Goal: Task Accomplishment & Management: Use online tool/utility

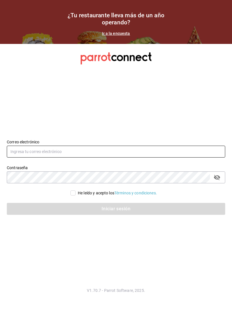
click at [113, 157] on input "text" at bounding box center [116, 151] width 218 height 12
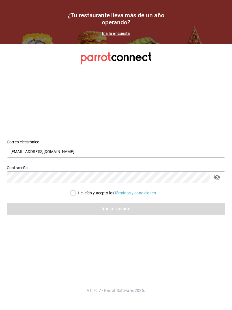
type input "mokakofibakery@gmail.com"
click at [74, 195] on input "He leído y acepto los Términos y condiciones." at bounding box center [72, 192] width 5 height 5
checkbox input "true"
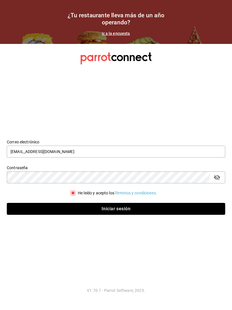
click at [147, 209] on button "Iniciar sesión" at bounding box center [116, 209] width 218 height 12
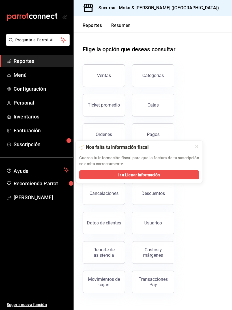
click at [34, 77] on span "Menú" at bounding box center [41, 75] width 55 height 8
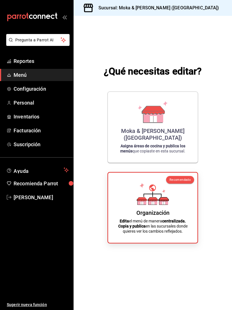
click at [172, 130] on div "Moka & [PERSON_NAME] ([GEOGRAPHIC_DATA]) Asigna áreas de cocina y publica los m…" at bounding box center [153, 127] width 76 height 62
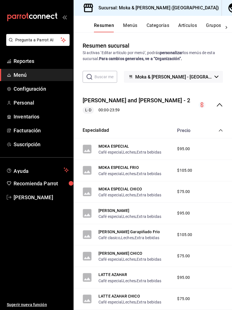
click at [195, 26] on button "Artículos" at bounding box center [187, 28] width 19 height 10
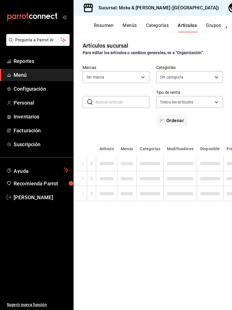
type input "ccb8ecff-ce0a-4804-bf07-26cb1caf6bc6"
type input "24b0076c-e822-4806-83c4-df8373797aed,251bc71d-3e60-4e15-ab7f-e164ef32339a,8fe39…"
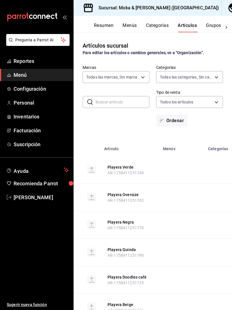
click at [119, 81] on body "Pregunta a Parrot AI Reportes Menú Configuración Personal Inventarios Facturaci…" at bounding box center [116, 155] width 232 height 310
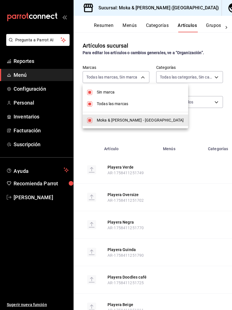
click at [207, 128] on div at bounding box center [116, 155] width 232 height 310
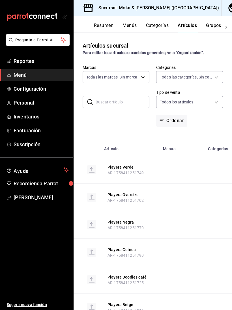
click at [128, 102] on input "text" at bounding box center [123, 101] width 54 height 11
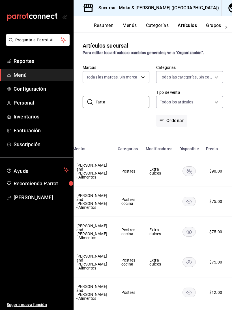
scroll to position [0, 90]
type input "Tarta"
click at [183, 169] on rect "availability-product" at bounding box center [189, 170] width 13 height 9
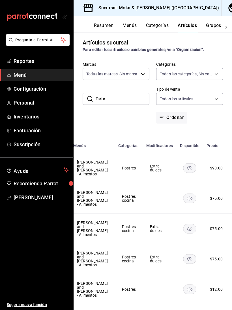
scroll to position [3, 0]
